Goal: Task Accomplishment & Management: Complete application form

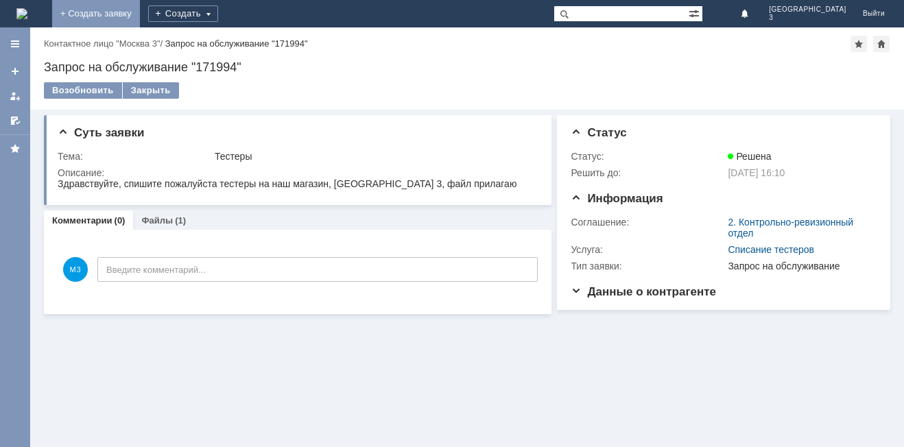
click at [140, 12] on link "+ Создать заявку" at bounding box center [96, 13] width 88 height 27
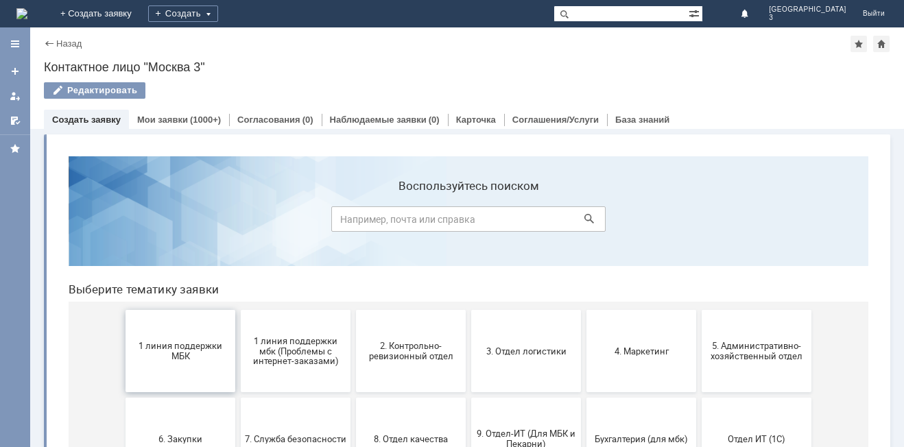
click at [180, 363] on button "1 линия поддержки МБК" at bounding box center [180, 351] width 110 height 82
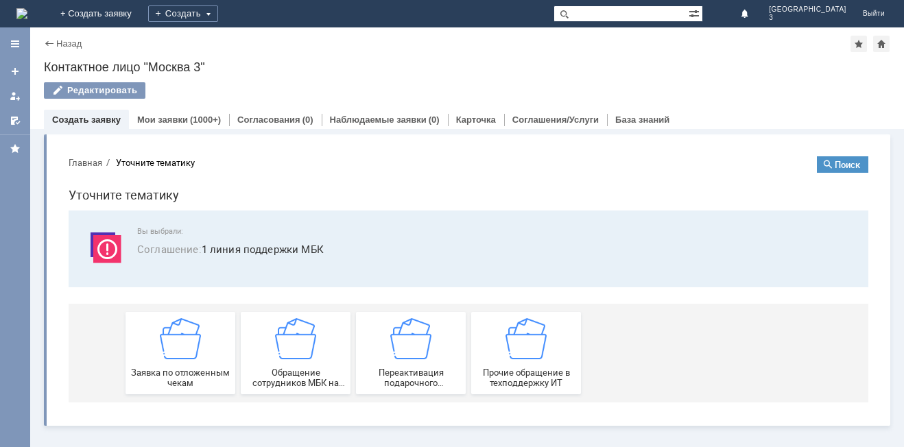
click at [180, 363] on div "Заявка по отложенным чекам" at bounding box center [180, 353] width 101 height 70
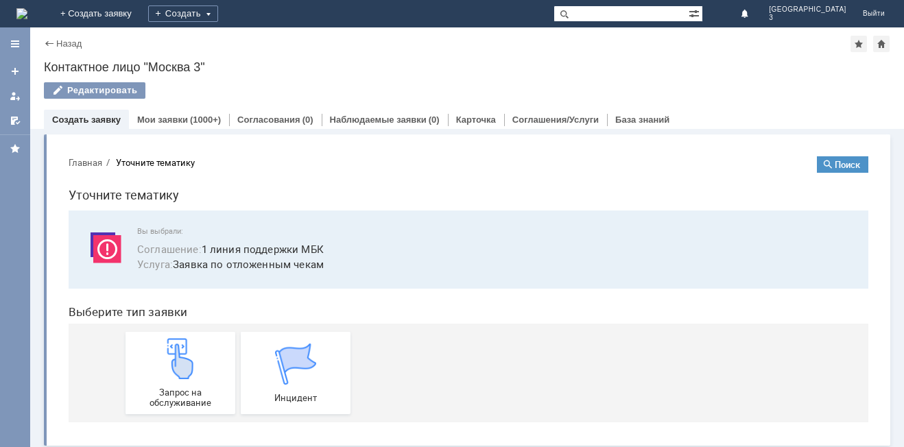
click at [180, 363] on img at bounding box center [180, 358] width 41 height 41
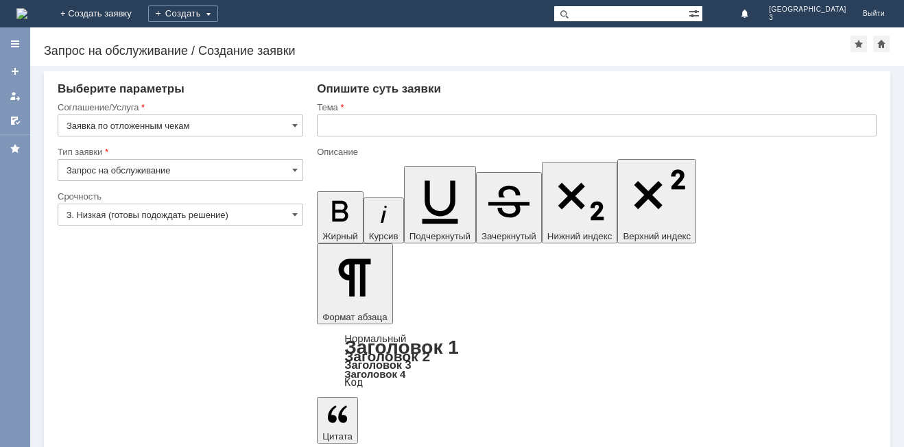
drag, startPoint x: 294, startPoint y: 216, endPoint x: 285, endPoint y: 224, distance: 12.1
click at [292, 216] on span at bounding box center [294, 214] width 5 height 11
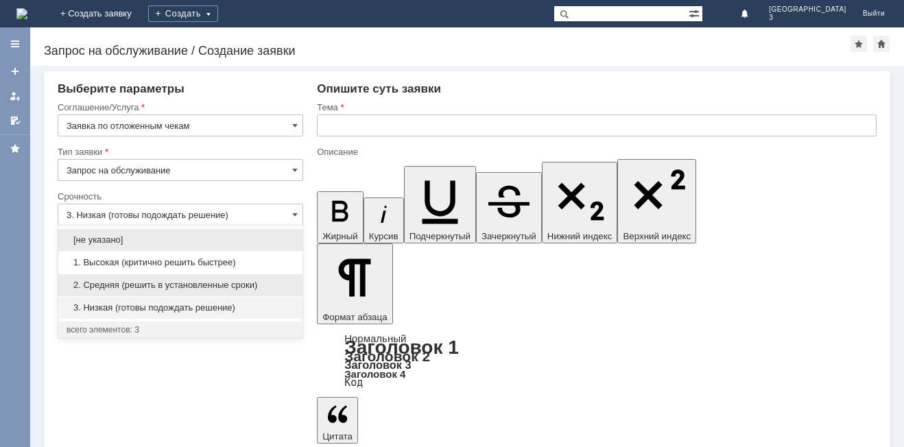
click at [265, 280] on span "2. Средняя (решить в установленные сроки)" at bounding box center [181, 285] width 228 height 11
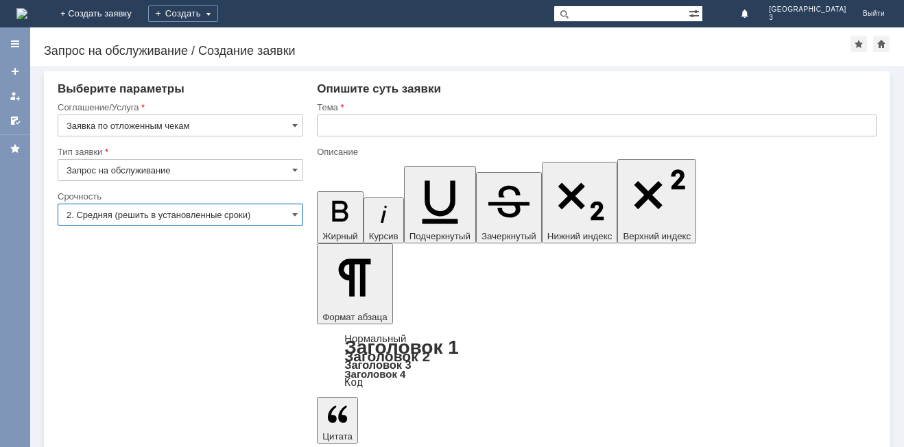
type input "2. Средняя (решить в установленные сроки)"
click at [332, 125] on input "text" at bounding box center [597, 126] width 560 height 22
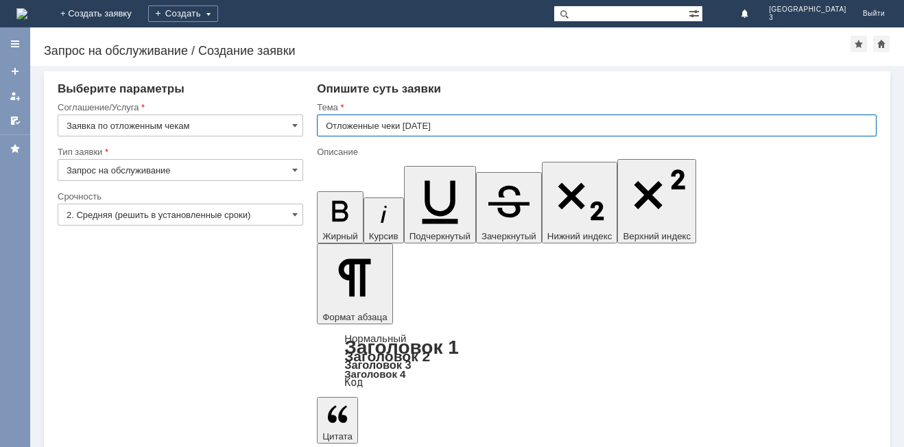
type input "Отложенные чеки [DATE]"
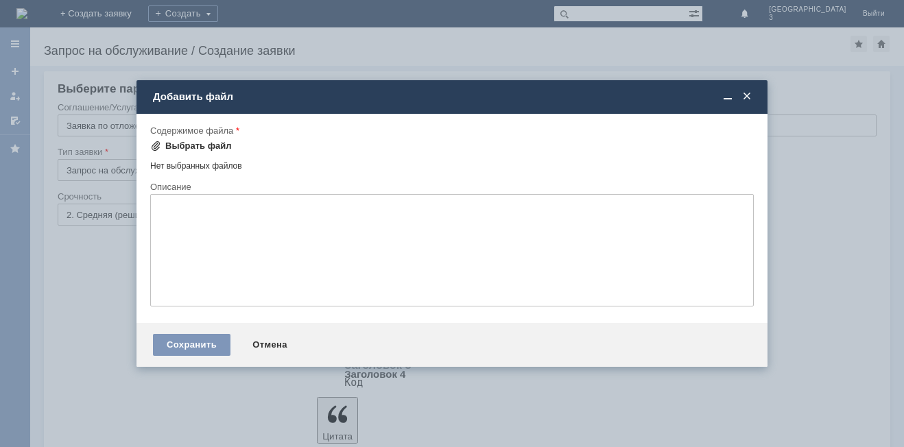
click at [183, 149] on div "Выбрать файл" at bounding box center [198, 146] width 67 height 11
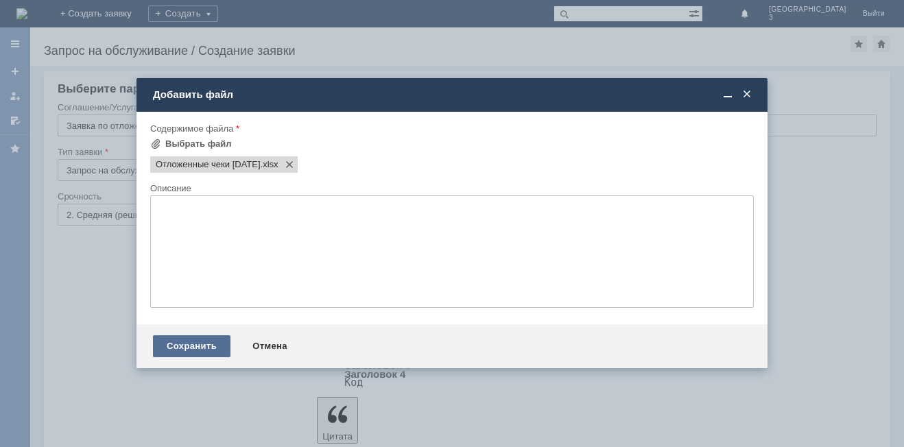
click at [191, 342] on div "Сохранить" at bounding box center [191, 346] width 77 height 22
